Goal: Navigation & Orientation: Find specific page/section

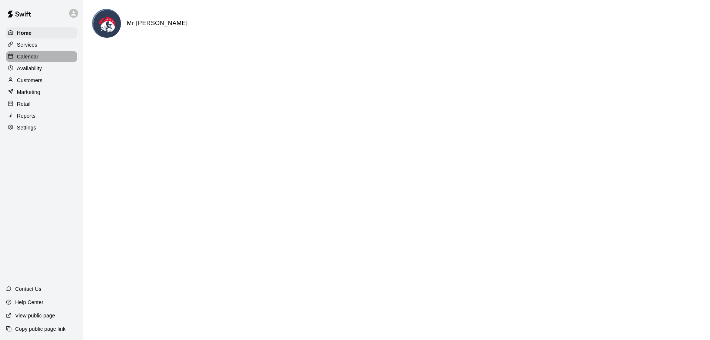
click at [46, 59] on div "Calendar" at bounding box center [41, 56] width 71 height 11
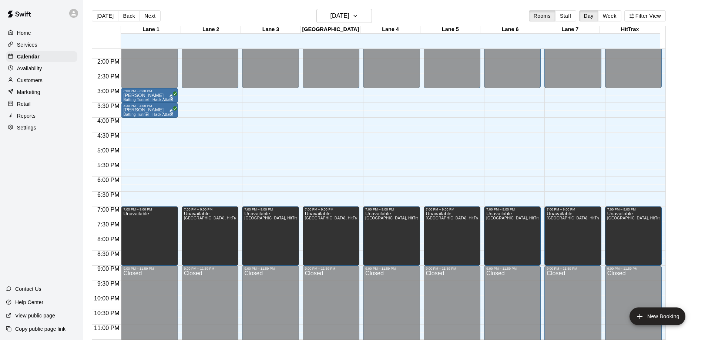
scroll to position [412, 0]
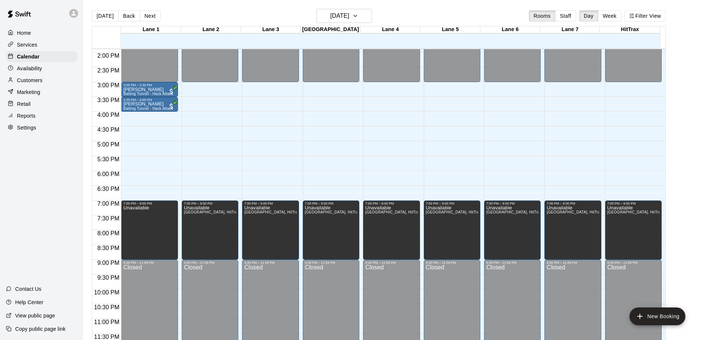
click at [40, 204] on div "Home Services Calendar Availability Customers Marketing Retail Reports Settings…" at bounding box center [41, 170] width 83 height 340
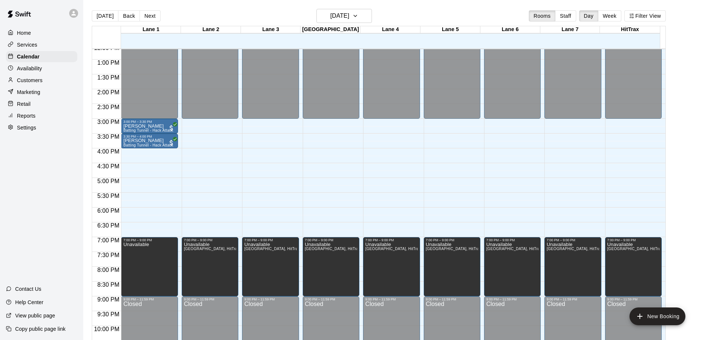
scroll to position [375, 0]
click at [404, 7] on main "[DATE] Back [DATE][DATE] Rooms Staff Day Week [GEOGRAPHIC_DATA] 1 [GEOGRAPHIC_D…" at bounding box center [394, 176] width 622 height 352
click at [410, 10] on div "[DATE] Back [DATE][DATE] Rooms Staff Day Week Filter View" at bounding box center [379, 17] width 574 height 17
click at [682, 18] on main "[DATE] Back [DATE][DATE] Rooms Staff Day Week [GEOGRAPHIC_DATA] 1 [GEOGRAPHIC_D…" at bounding box center [394, 179] width 616 height 340
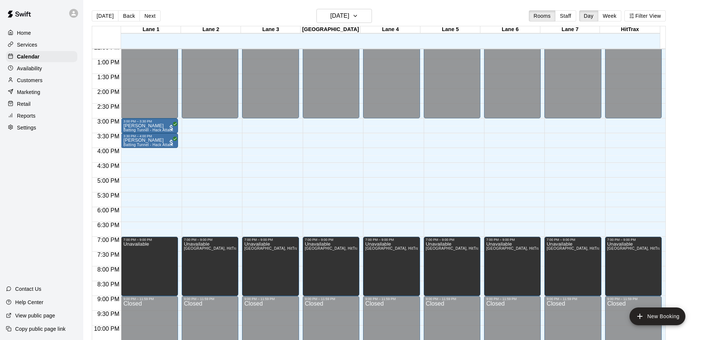
click at [495, 11] on div "[DATE] Back [DATE][DATE] Rooms Staff Day Week Filter View" at bounding box center [379, 17] width 574 height 17
